Goal: Communication & Community: Answer question/provide support

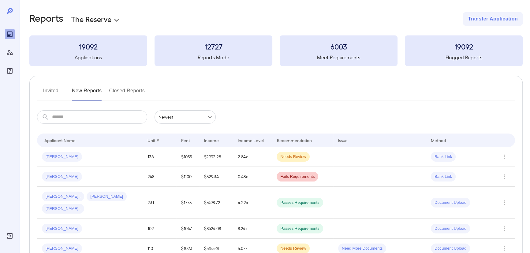
click at [53, 92] on button "Invited" at bounding box center [51, 93] width 28 height 15
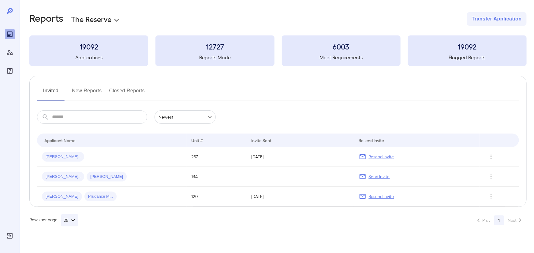
click at [83, 86] on button "New Reports" at bounding box center [87, 93] width 30 height 15
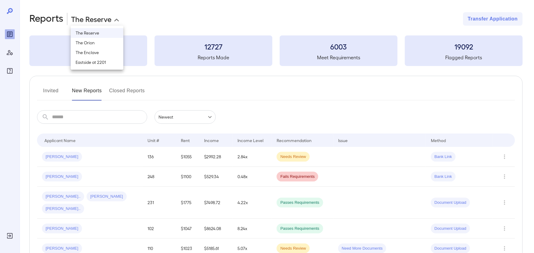
click at [98, 21] on body "**********" at bounding box center [267, 126] width 534 height 253
click at [94, 50] on li "The Enclave" at bounding box center [97, 53] width 53 height 10
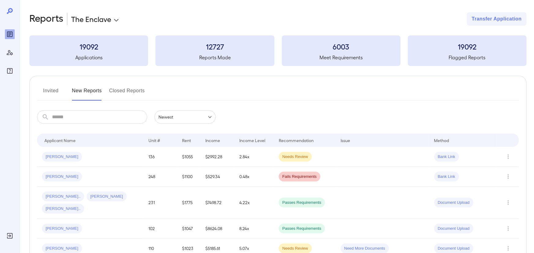
type input "**********"
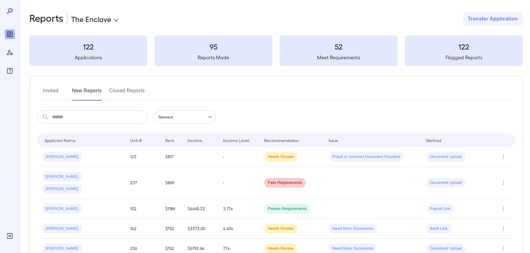
click at [54, 95] on button "Invited" at bounding box center [51, 93] width 28 height 15
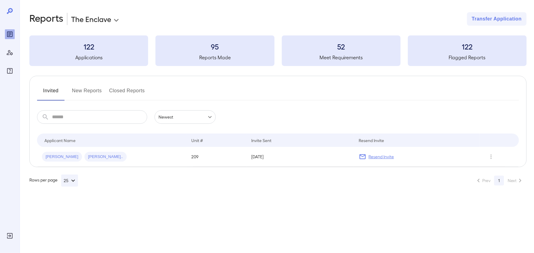
click at [95, 91] on button "New Reports" at bounding box center [87, 93] width 30 height 15
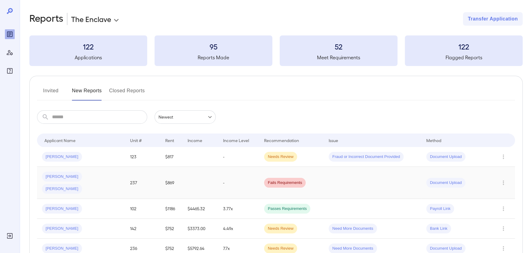
click at [103, 181] on div "[PERSON_NAME] [PERSON_NAME]" at bounding box center [81, 183] width 78 height 22
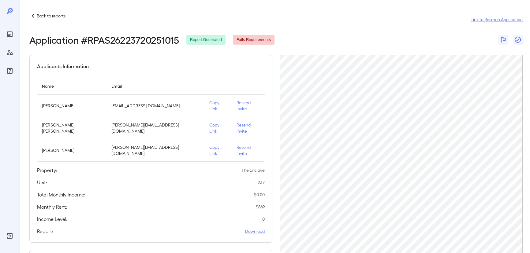
click at [209, 103] on p "Copy Link" at bounding box center [217, 106] width 17 height 12
click at [209, 122] on p "Copy Link" at bounding box center [217, 128] width 17 height 12
click at [237, 122] on p "Resend Invite" at bounding box center [248, 128] width 23 height 12
click at [241, 101] on p "Resend Invite" at bounding box center [248, 106] width 23 height 12
click at [50, 19] on div "Back to reports" at bounding box center [47, 15] width 36 height 7
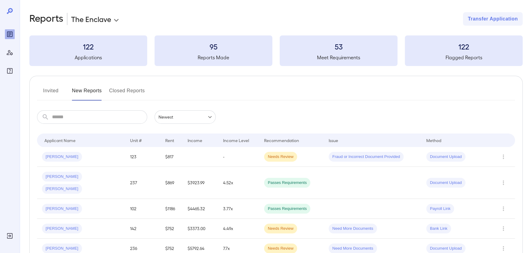
click at [248, 177] on td "4.52x" at bounding box center [238, 183] width 41 height 32
